Goal: Obtain resource: Download file/media

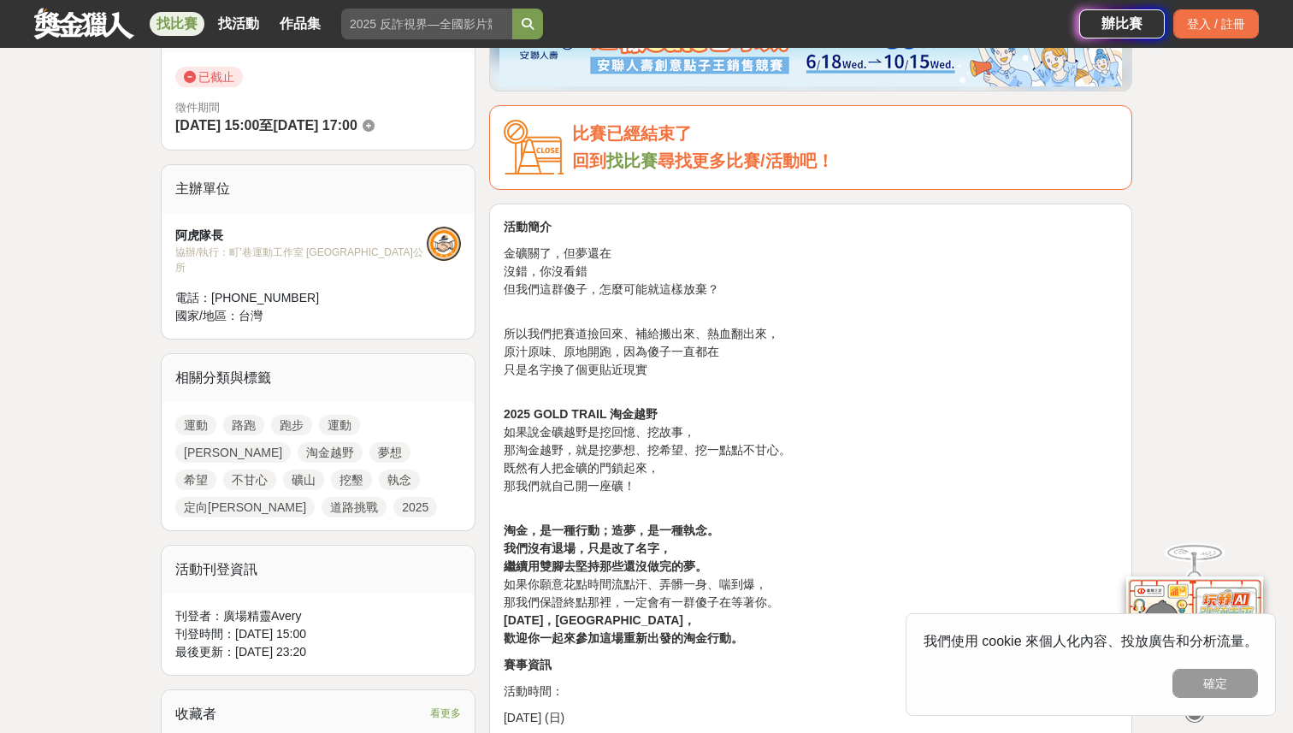
scroll to position [730, 0]
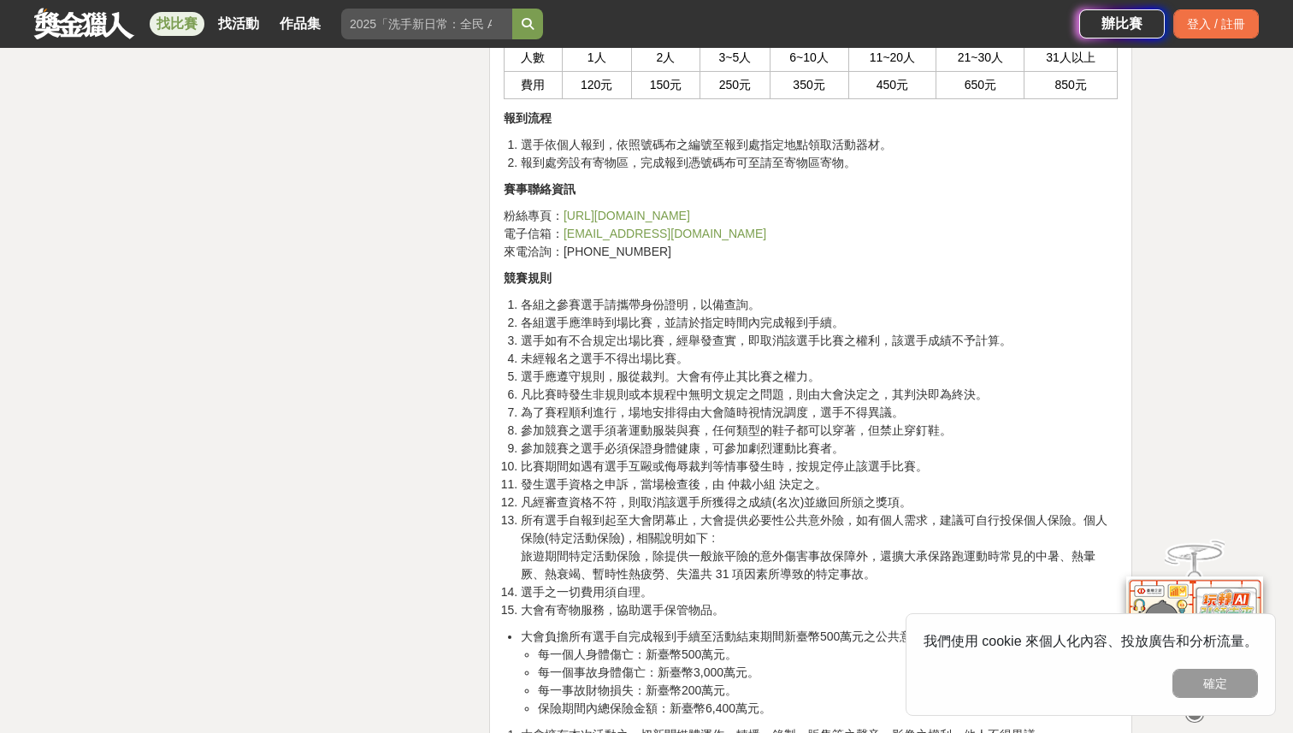
scroll to position [6544, 0]
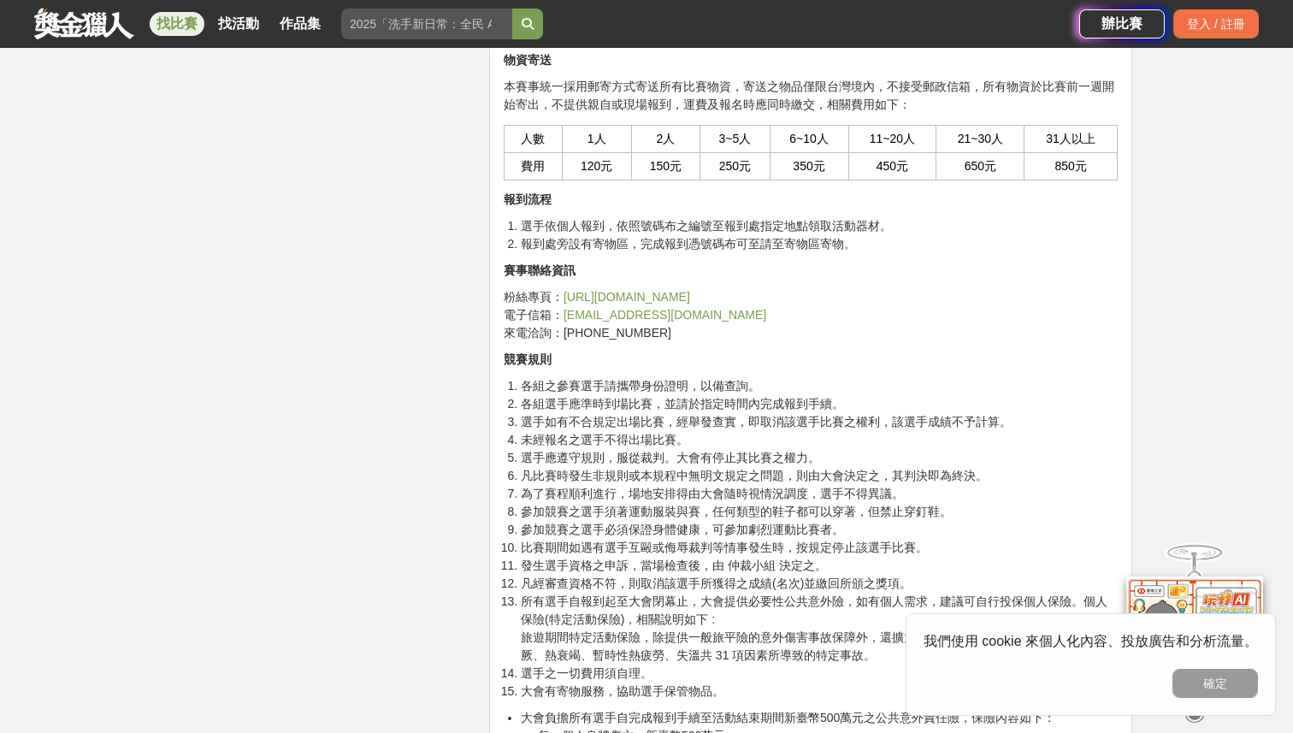
click at [680, 290] on link "[URL][DOMAIN_NAME]" at bounding box center [627, 297] width 127 height 14
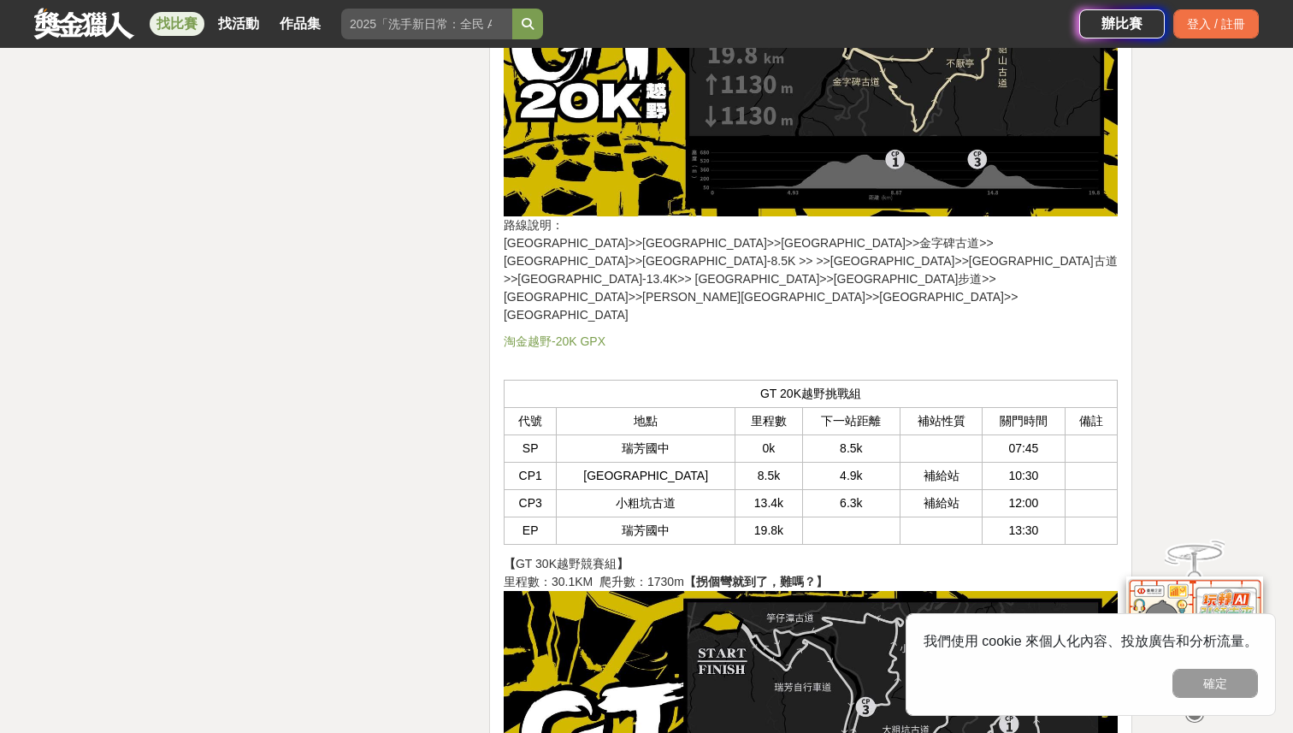
scroll to position [3120, 0]
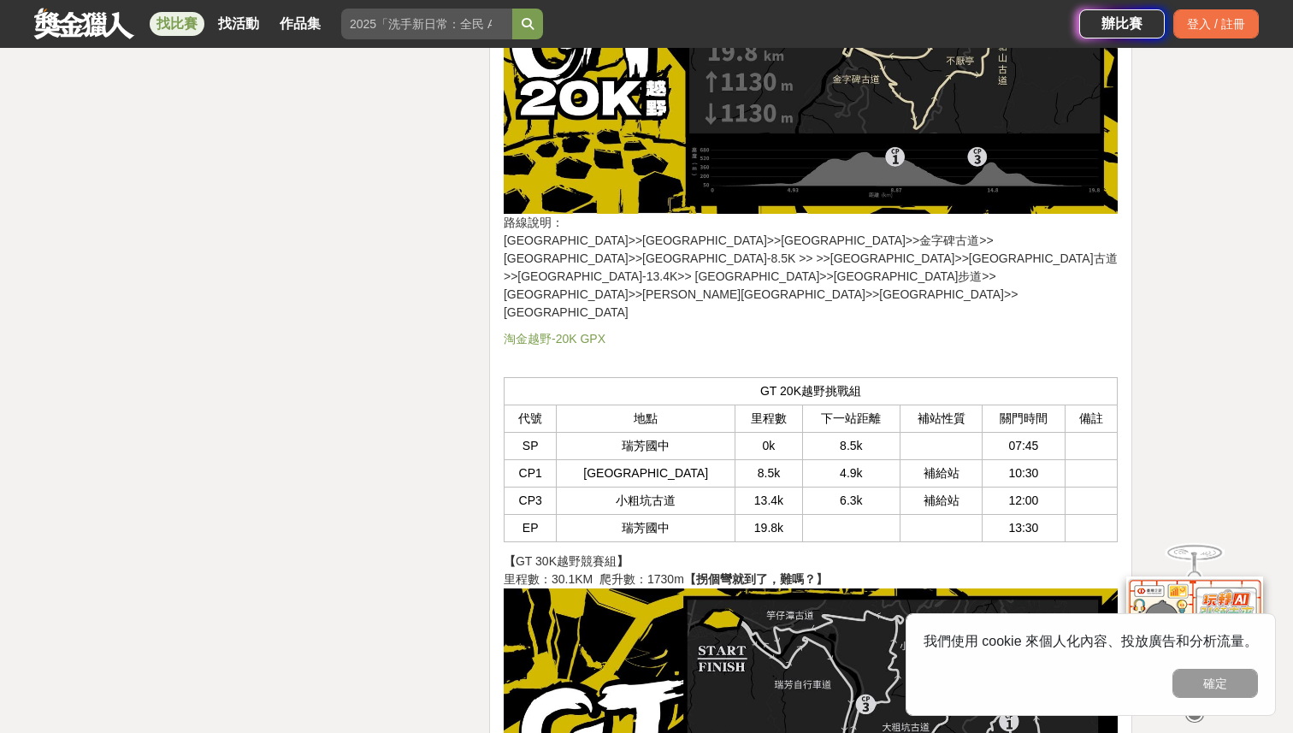
click at [573, 332] on link "淘金越野-20K GPX" at bounding box center [555, 339] width 102 height 14
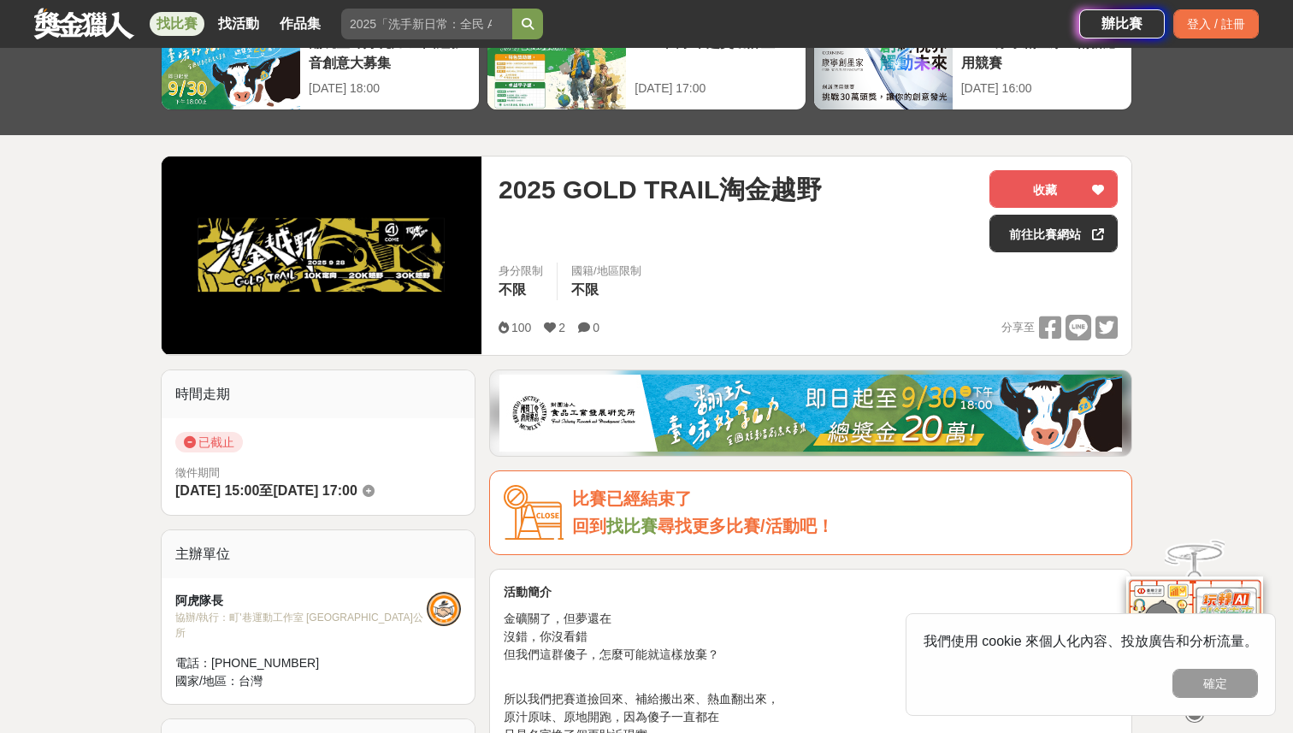
scroll to position [0, 0]
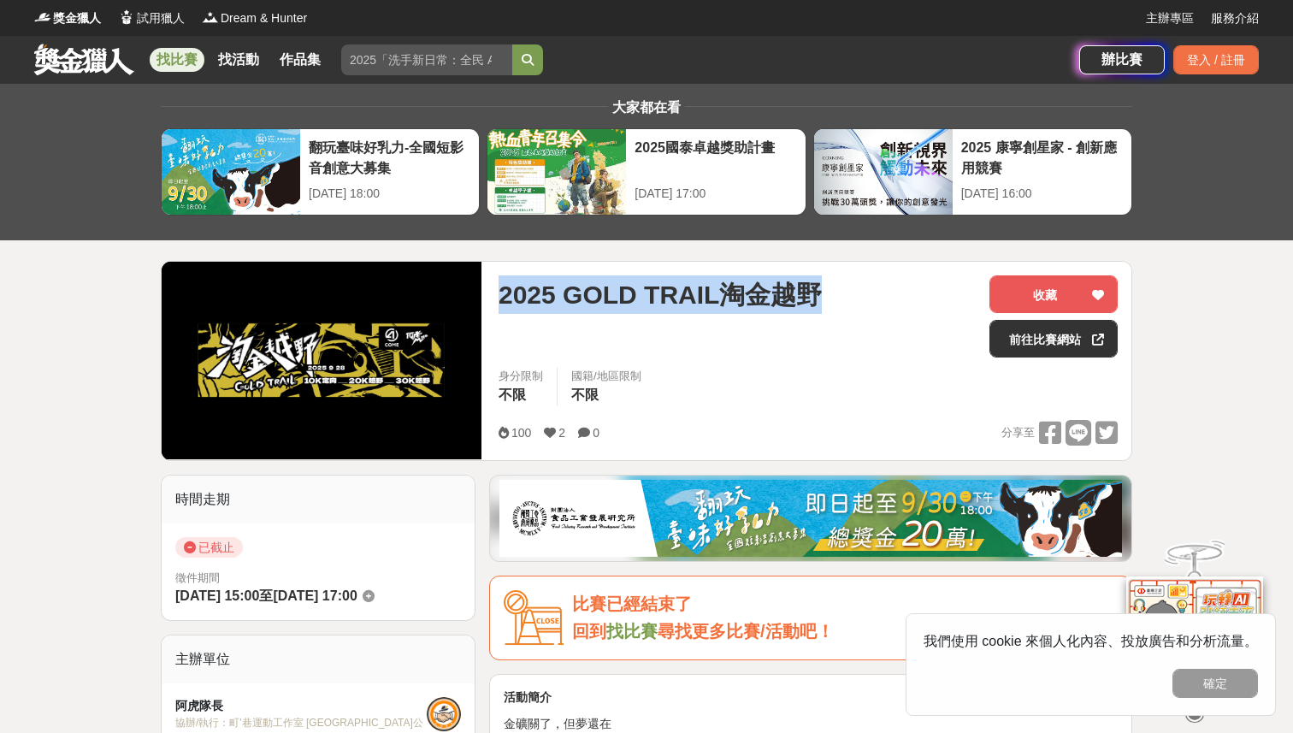
drag, startPoint x: 505, startPoint y: 296, endPoint x: 831, endPoint y: 293, distance: 325.9
click at [835, 294] on div "2025 GOLD TRAIL淘金越野" at bounding box center [737, 294] width 477 height 38
copy span "2025 GOLD TRAIL淘金越野"
